Goal: Task Accomplishment & Management: Complete application form

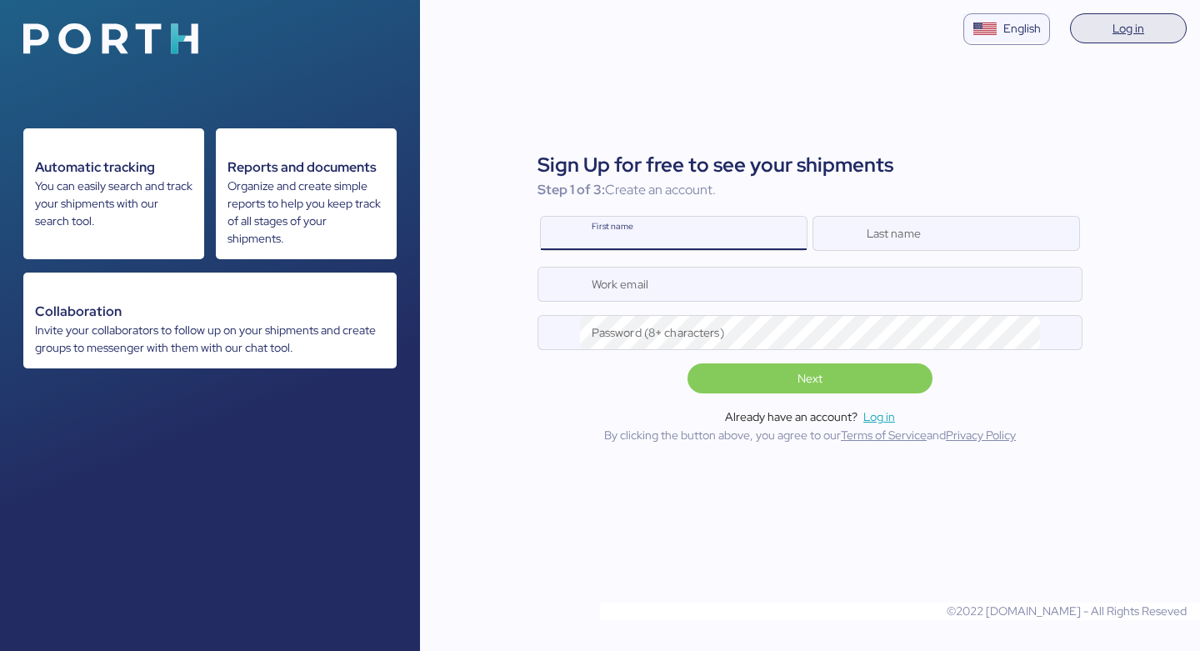
click at [1133, 34] on span "Log in" at bounding box center [1129, 28] width 32 height 20
